Goal: Information Seeking & Learning: Learn about a topic

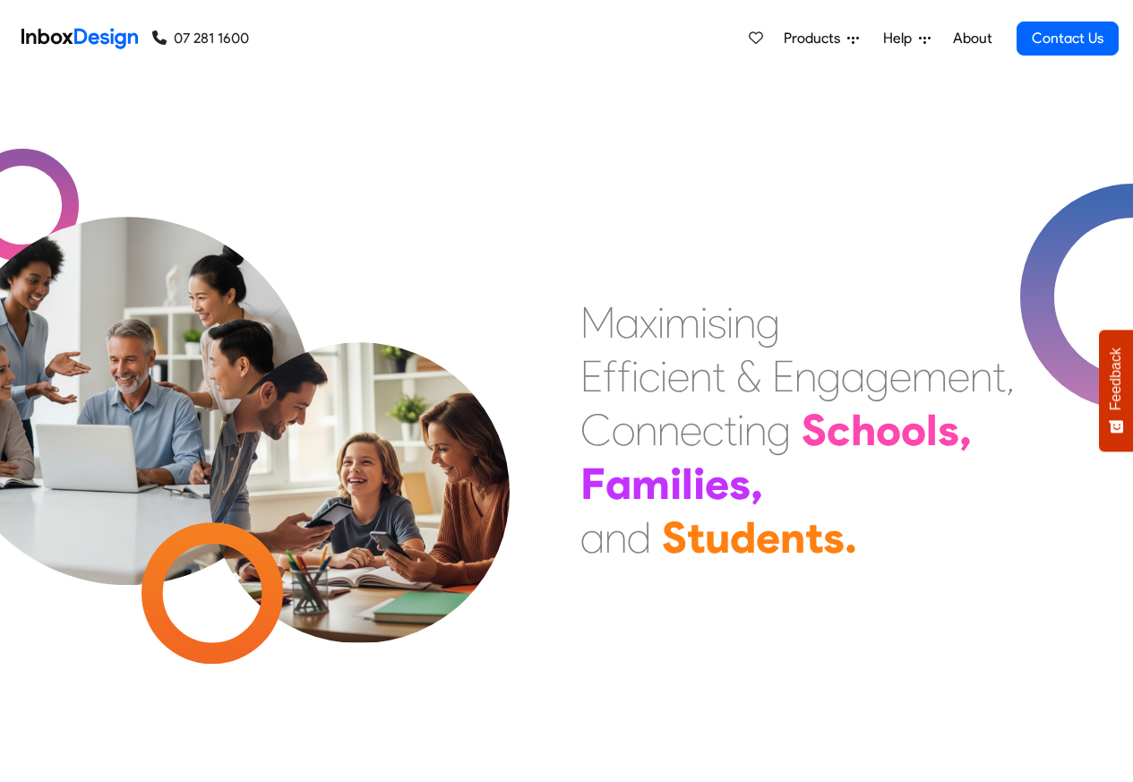
click at [817, 35] on span "Products" at bounding box center [815, 38] width 64 height 21
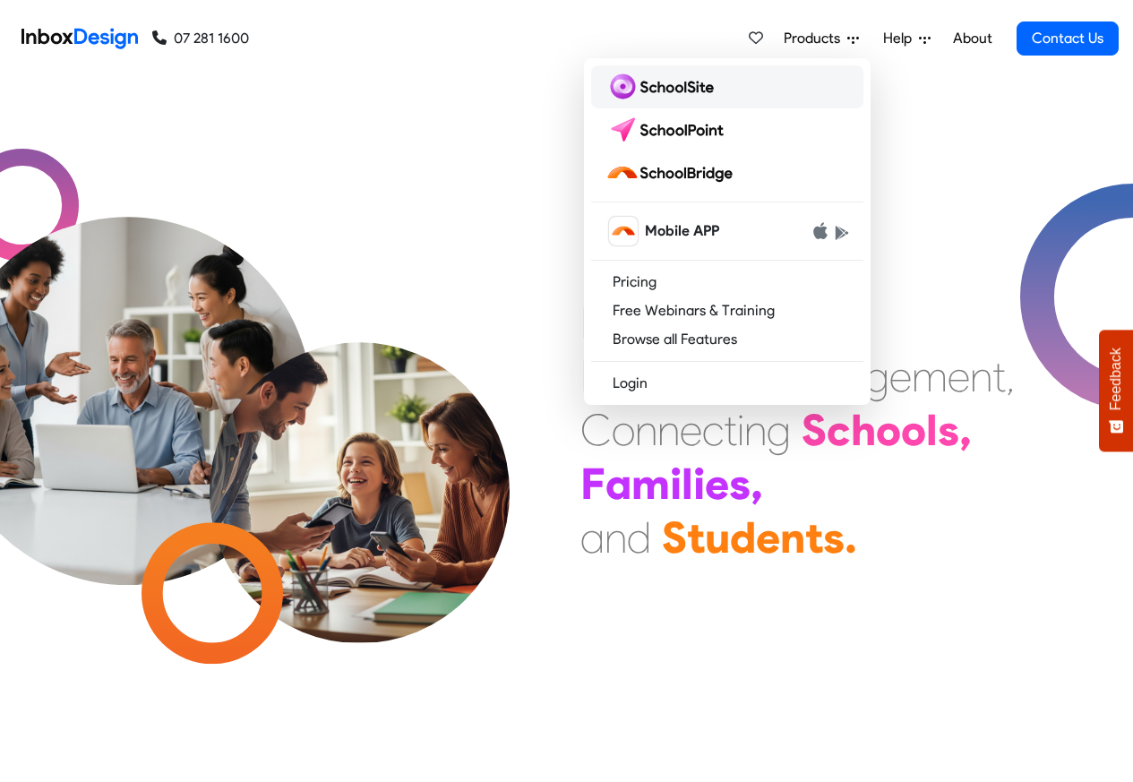
click at [685, 85] on img at bounding box center [663, 87] width 116 height 29
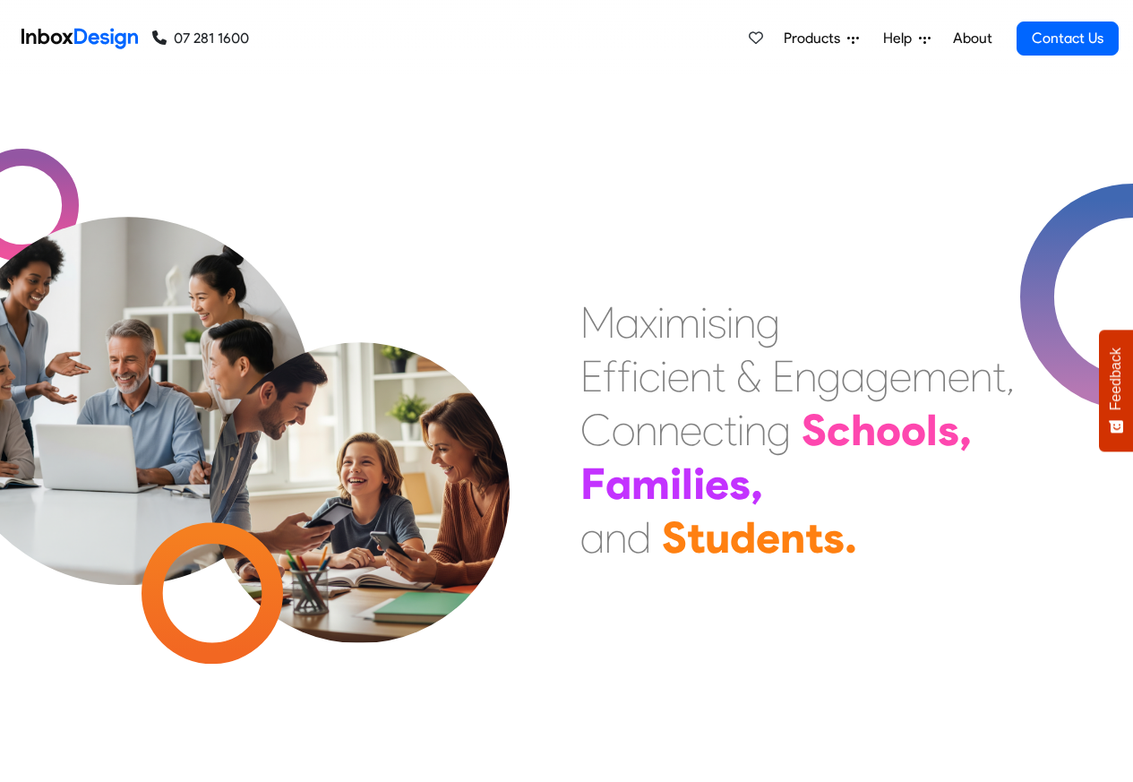
click at [809, 39] on span "Products" at bounding box center [815, 38] width 64 height 21
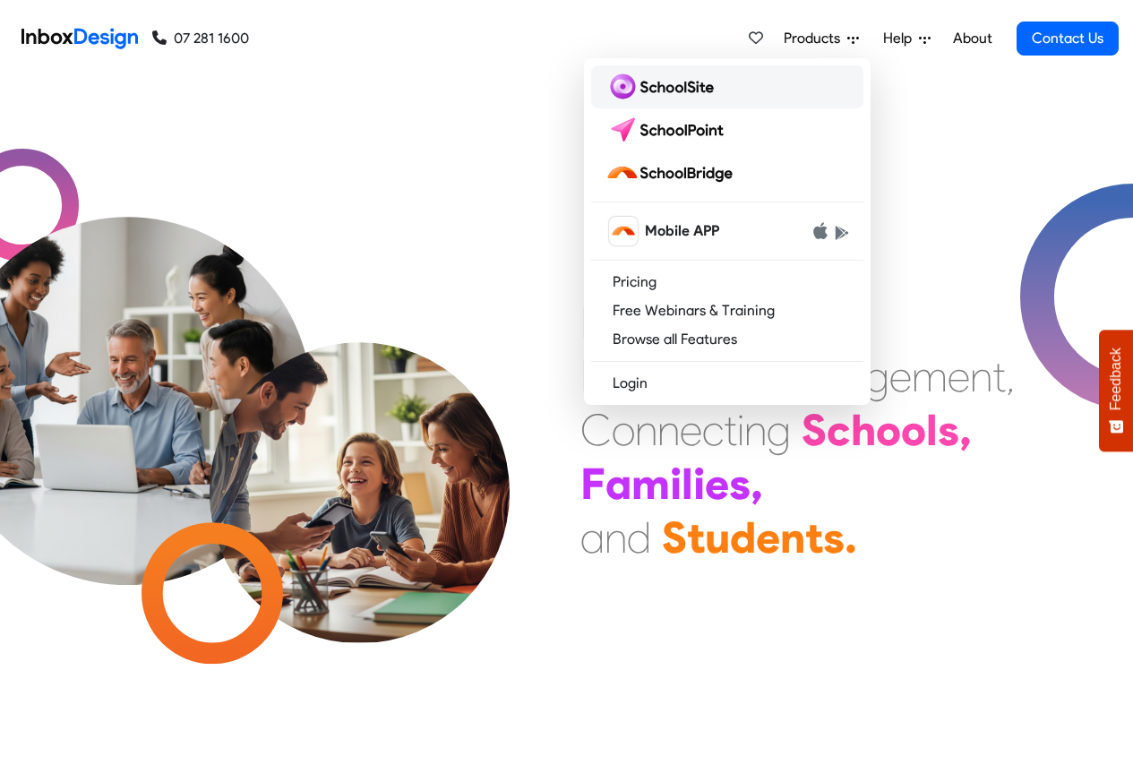
click at [663, 88] on img at bounding box center [663, 87] width 116 height 29
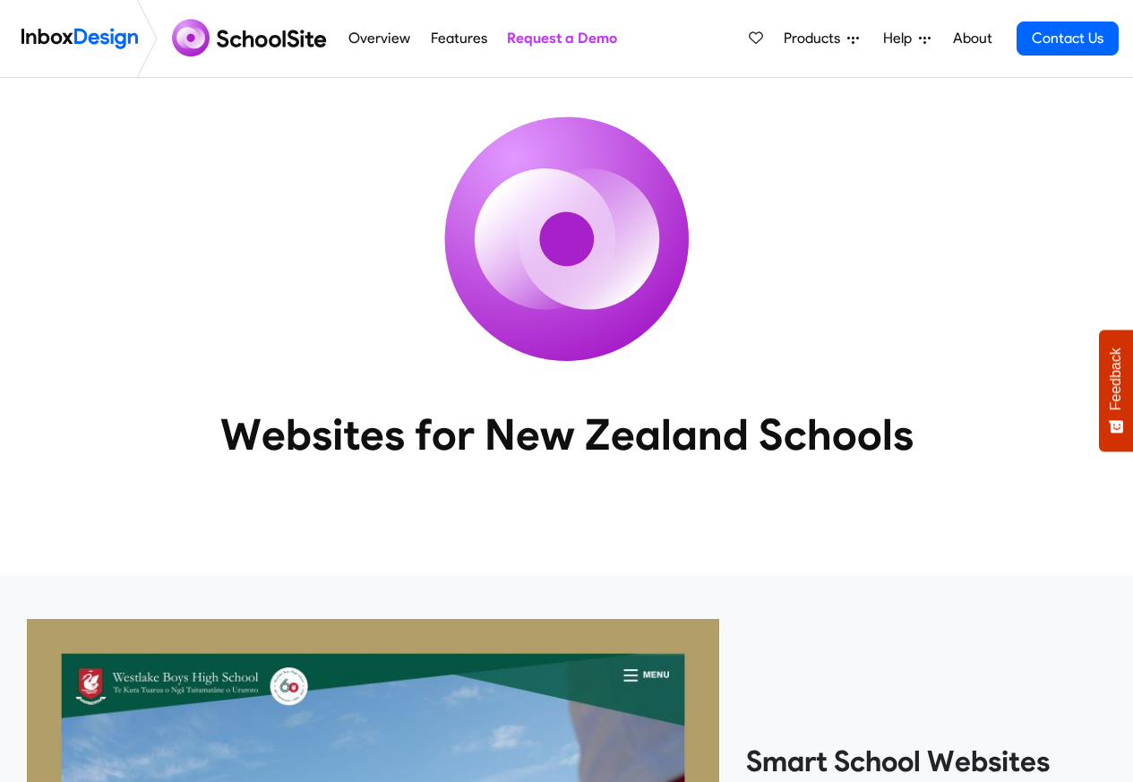
scroll to position [1542, 0]
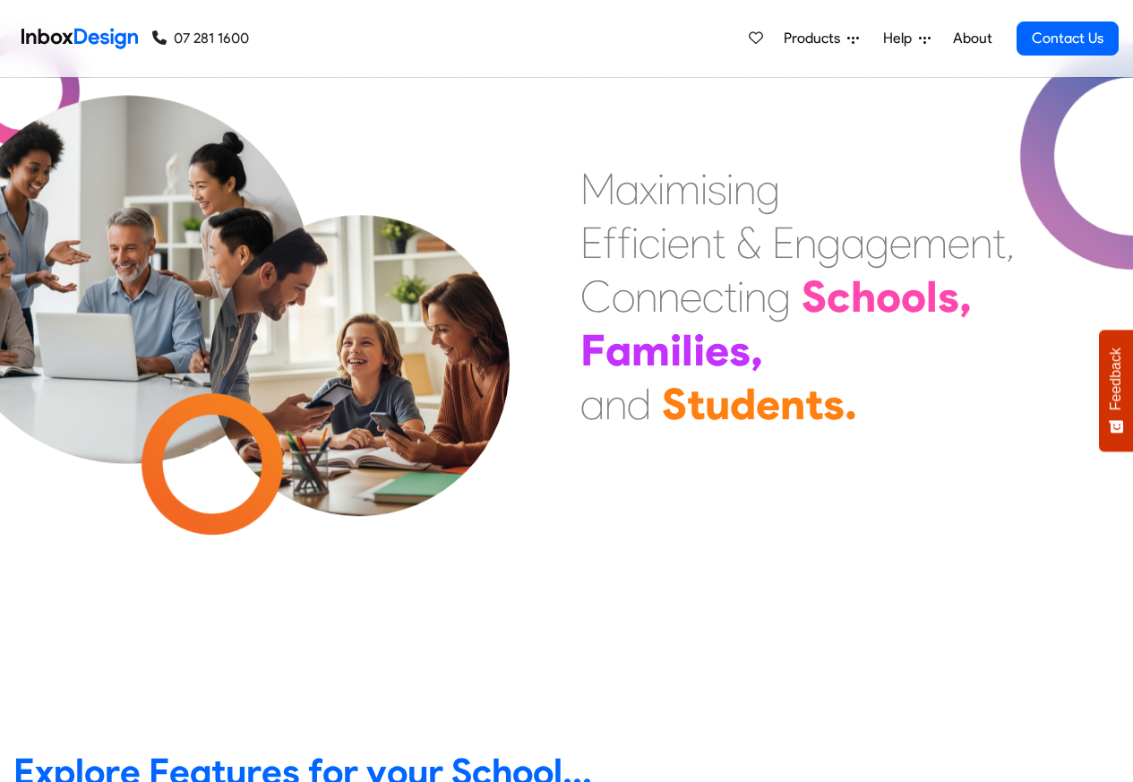
scroll to position [645, 0]
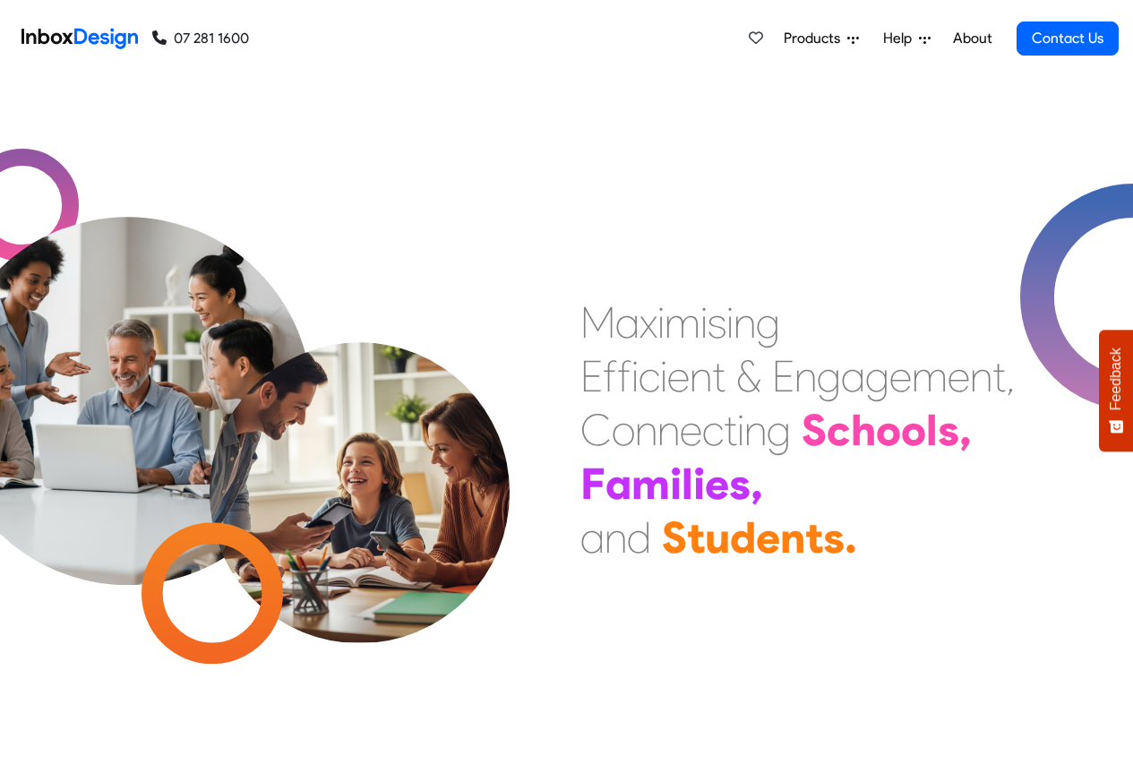
click at [821, 39] on span "Products" at bounding box center [815, 38] width 64 height 21
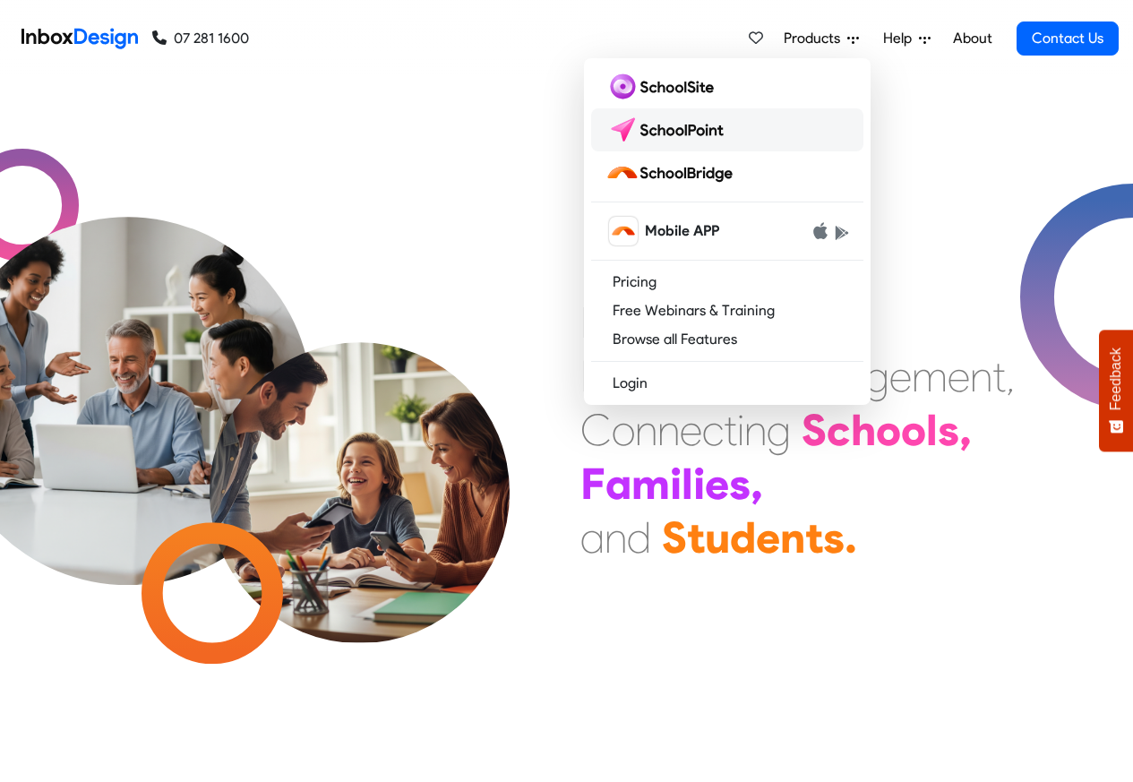
click at [660, 129] on img at bounding box center [668, 130] width 126 height 29
